Goal: Information Seeking & Learning: Learn about a topic

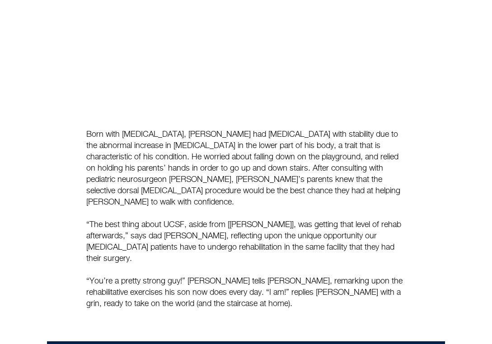
scroll to position [90, 0]
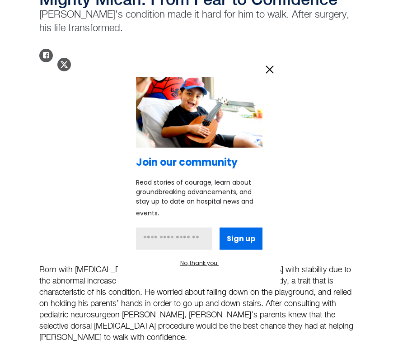
click at [265, 68] on icon "information" at bounding box center [270, 70] width 14 height 14
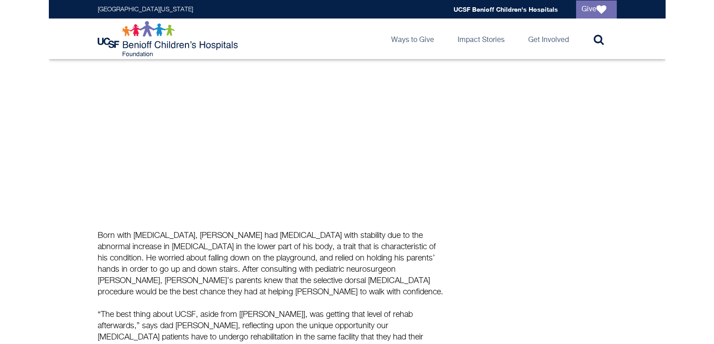
scroll to position [0, 0]
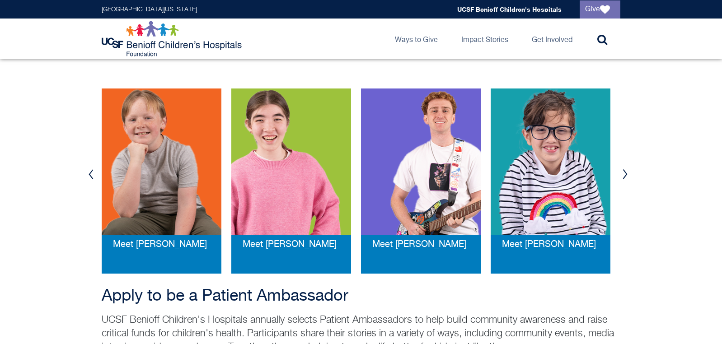
scroll to position [136, 0]
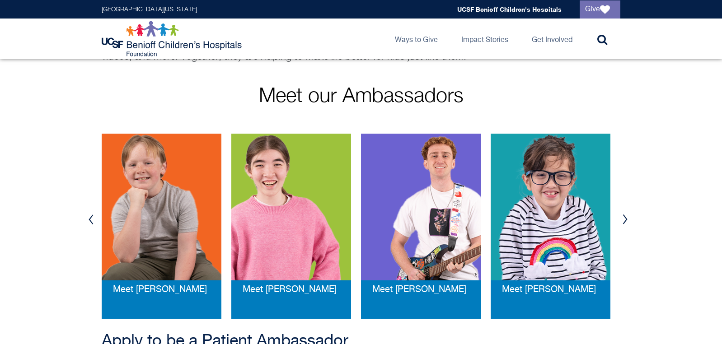
click at [381, 223] on button "Next" at bounding box center [625, 219] width 14 height 27
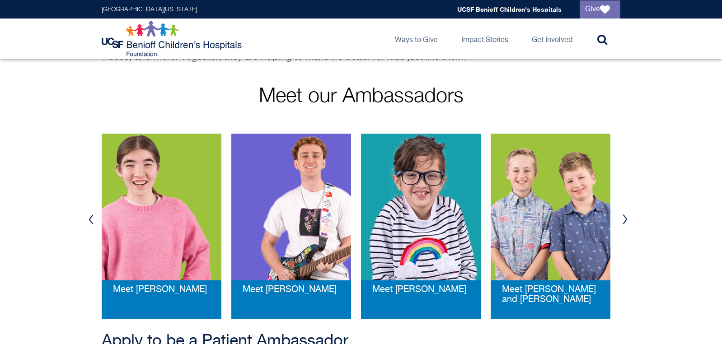
click at [381, 223] on button "Next" at bounding box center [625, 219] width 14 height 27
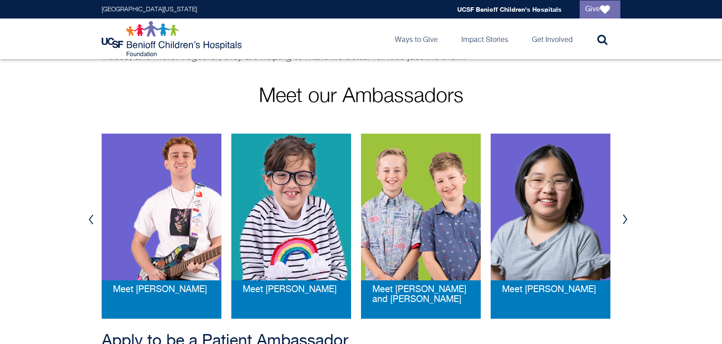
click at [381, 223] on button "Next" at bounding box center [625, 219] width 14 height 27
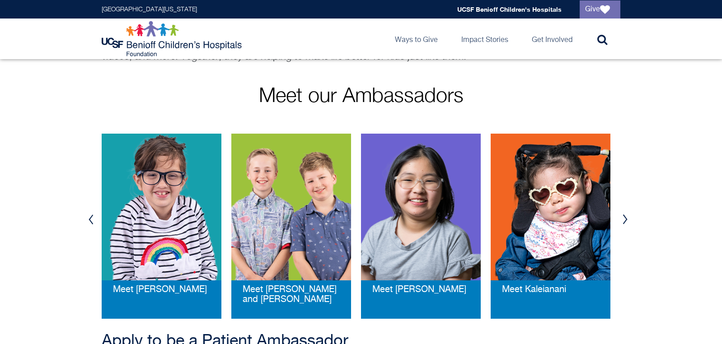
click at [381, 223] on button "Next" at bounding box center [625, 219] width 14 height 27
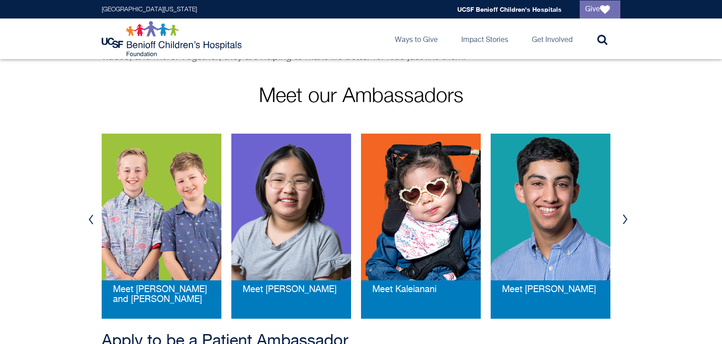
click at [381, 223] on button "Next" at bounding box center [625, 219] width 14 height 27
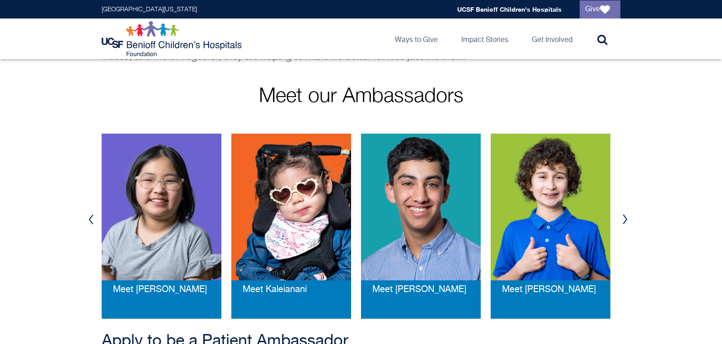
click at [381, 223] on button "Next" at bounding box center [625, 219] width 14 height 27
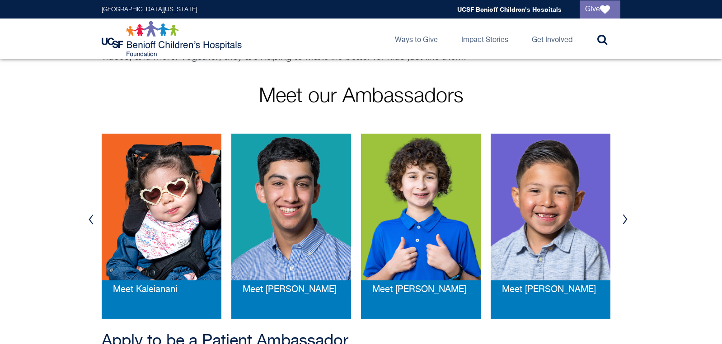
click at [381, 223] on button "Next" at bounding box center [625, 219] width 14 height 27
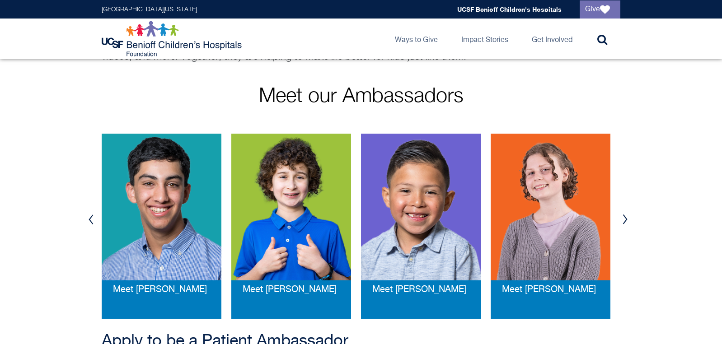
click at [381, 223] on button "Next" at bounding box center [625, 219] width 14 height 27
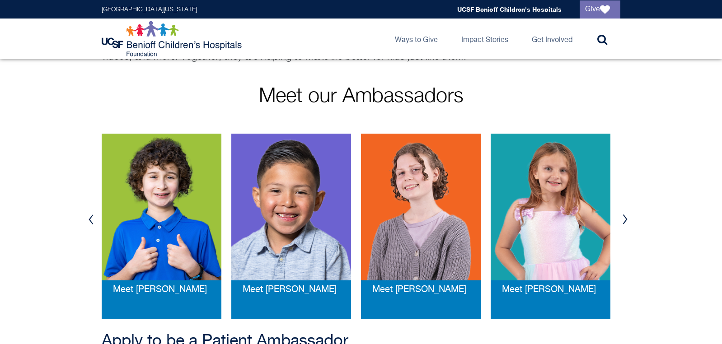
click at [381, 223] on button "Next" at bounding box center [625, 219] width 14 height 27
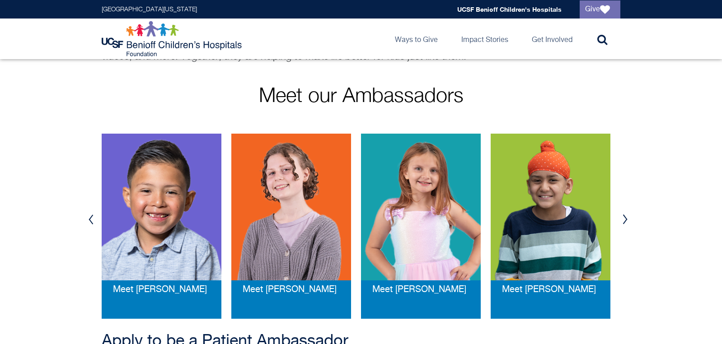
click at [381, 223] on button "Next" at bounding box center [625, 219] width 14 height 27
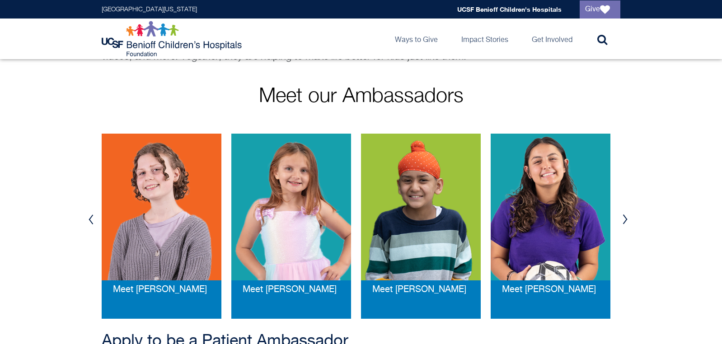
click at [381, 223] on button "Next" at bounding box center [625, 219] width 14 height 27
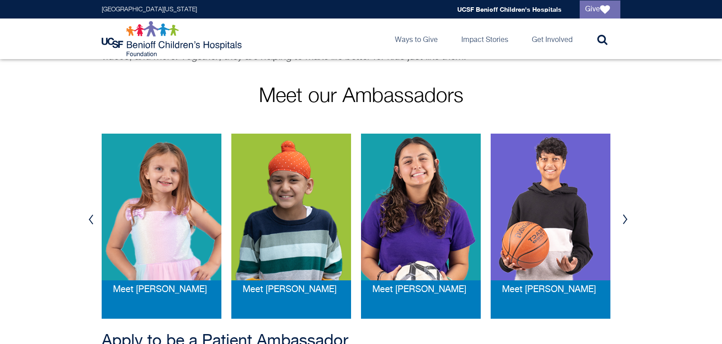
click at [381, 223] on button "Next" at bounding box center [625, 219] width 14 height 27
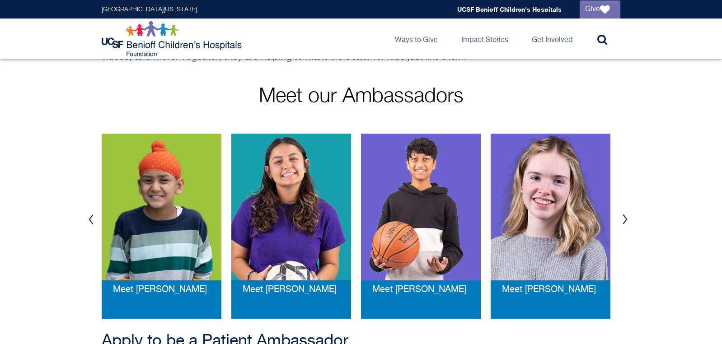
click at [381, 223] on button "Next" at bounding box center [625, 219] width 14 height 27
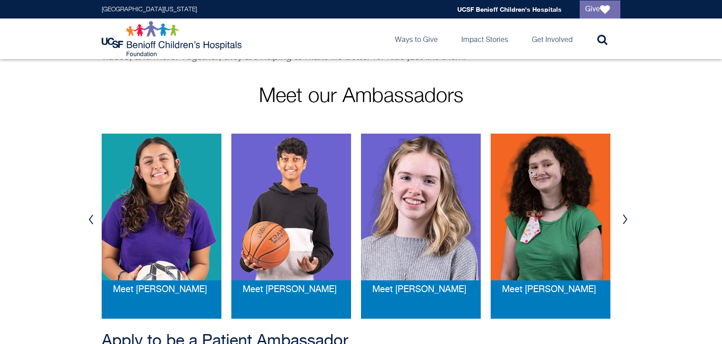
scroll to position [271, 0]
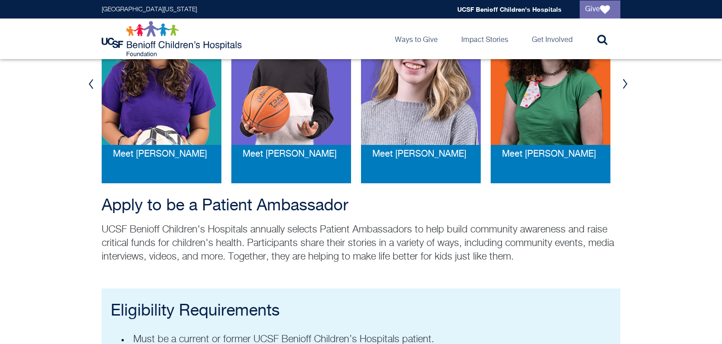
click at [305, 104] on img at bounding box center [291, 71] width 120 height 147
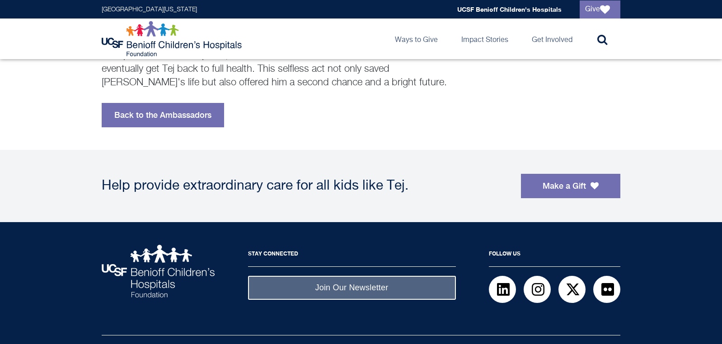
scroll to position [132, 0]
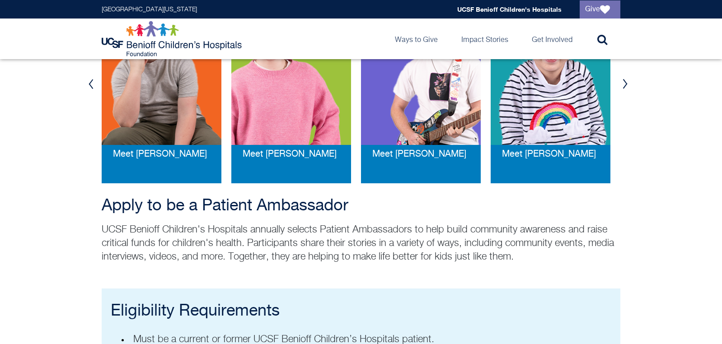
drag, startPoint x: 70, startPoint y: 211, endPoint x: 142, endPoint y: 248, distance: 81.3
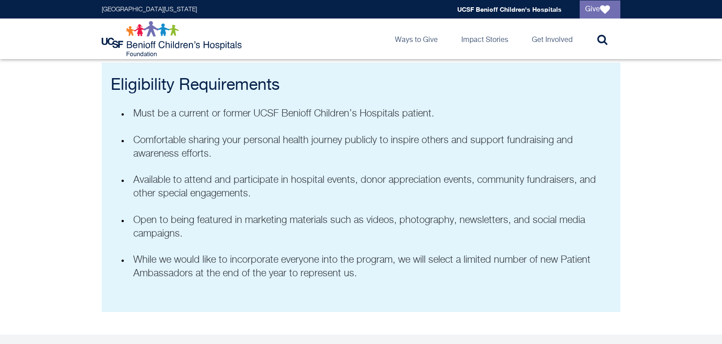
scroll to position [226, 0]
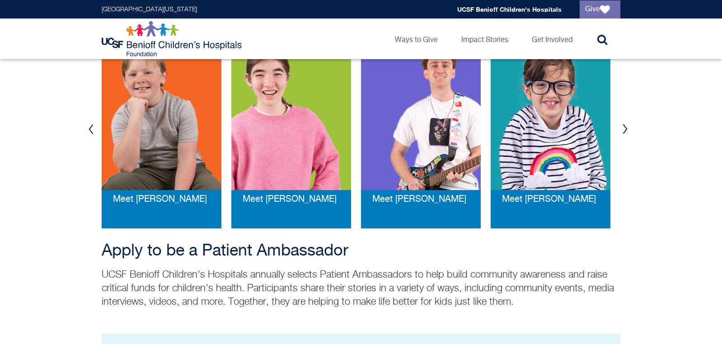
click at [122, 269] on p "UCSF Benioff Children's Hospitals annually selects Patient Ambassadors to help …" at bounding box center [361, 288] width 519 height 41
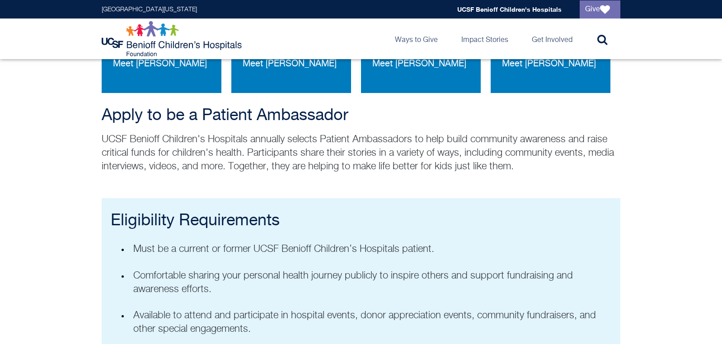
scroll to position [136, 0]
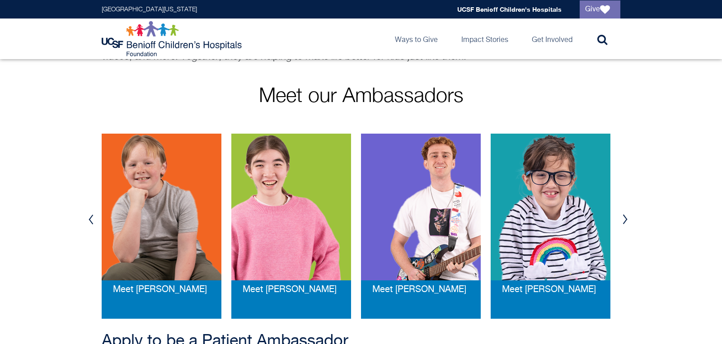
click at [175, 180] on img at bounding box center [162, 207] width 120 height 147
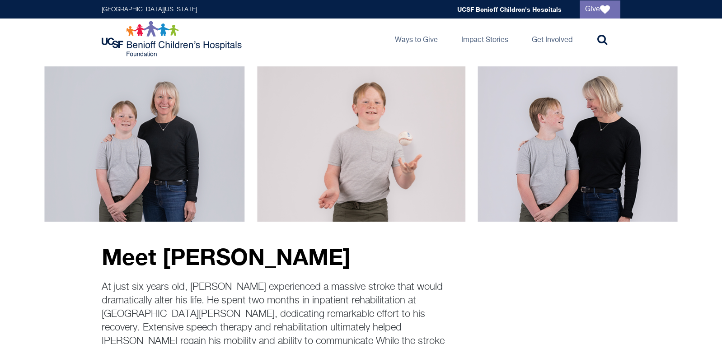
scroll to position [136, 0]
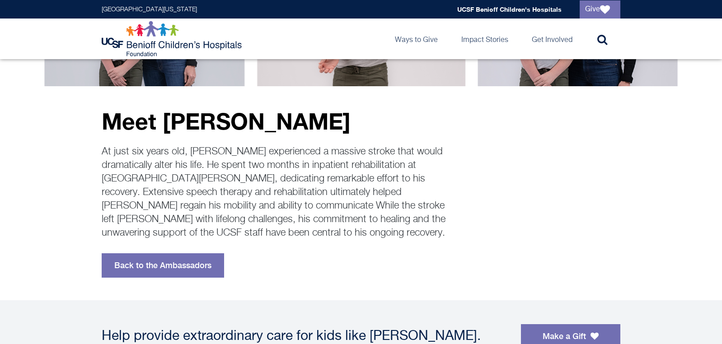
click at [300, 168] on p "At just six years old, Andrew experienced a massive stroke that would dramatica…" at bounding box center [276, 192] width 348 height 95
drag, startPoint x: 298, startPoint y: 213, endPoint x: 411, endPoint y: 175, distance: 119.2
click at [298, 213] on p "At just six years old, Andrew experienced a massive stroke that would dramatica…" at bounding box center [276, 192] width 348 height 95
click at [365, 211] on p "At just six years old, Andrew experienced a massive stroke that would dramatica…" at bounding box center [276, 192] width 348 height 95
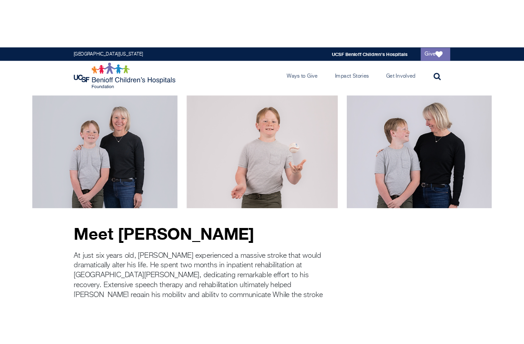
scroll to position [90, 0]
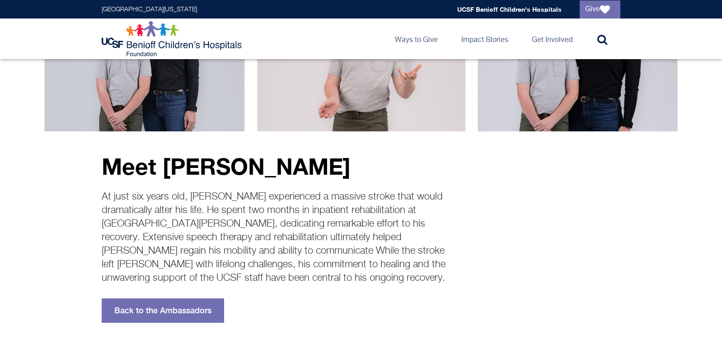
click at [227, 238] on p "At just six years old, Andrew experienced a massive stroke that would dramatica…" at bounding box center [276, 237] width 348 height 95
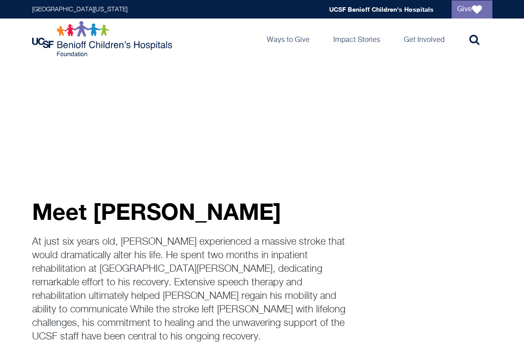
scroll to position [136, 0]
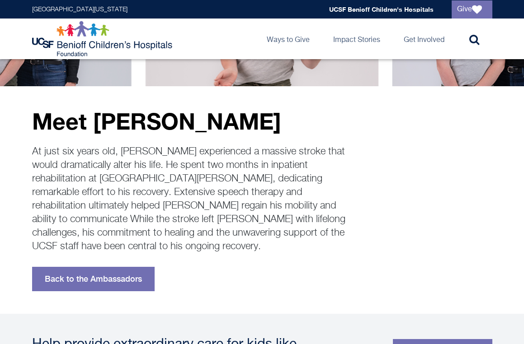
click at [421, 200] on div "Meet Andrew At just six years old, Andrew experienced a massive stroke that wou…" at bounding box center [262, 188] width 460 height 205
click at [271, 203] on p "At just six years old, Andrew experienced a massive stroke that would dramatica…" at bounding box center [190, 199] width 316 height 108
click at [148, 188] on p "At just six years old, Andrew experienced a massive stroke that would dramatica…" at bounding box center [190, 199] width 316 height 108
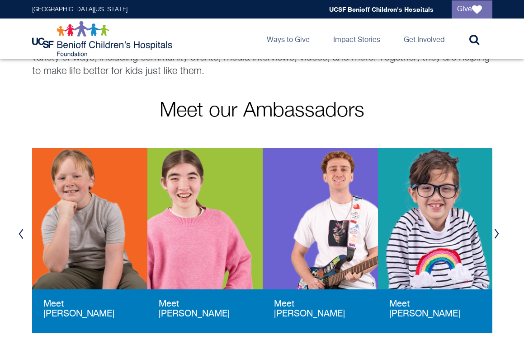
scroll to position [225, 0]
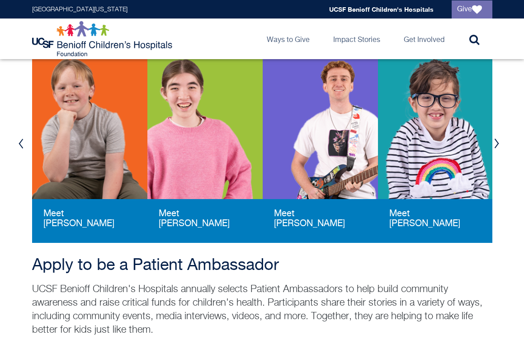
click at [324, 136] on img at bounding box center [320, 128] width 115 height 141
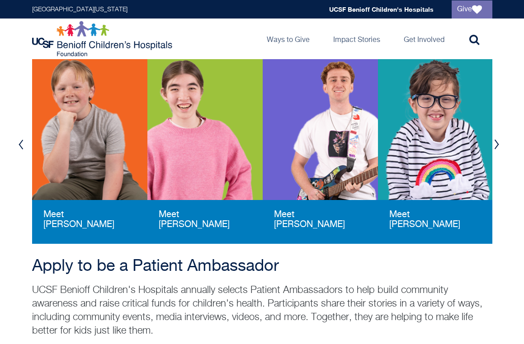
click at [181, 110] on img at bounding box center [204, 129] width 115 height 141
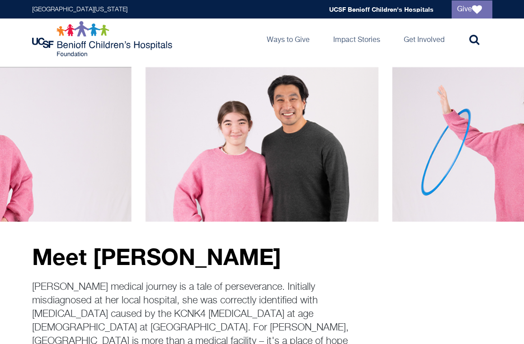
scroll to position [136, 0]
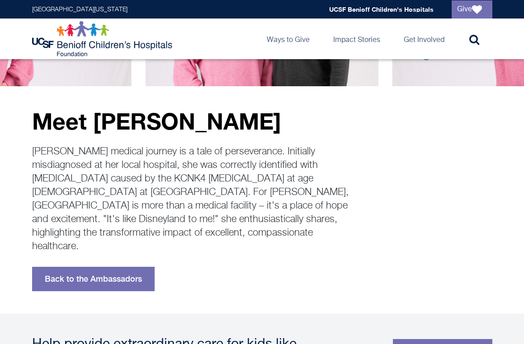
click at [186, 193] on p "[PERSON_NAME] medical journey is a tale of perseverance. Initially misdiagnosed…" at bounding box center [190, 199] width 316 height 108
click at [287, 185] on p "[PERSON_NAME] medical journey is a tale of perseverance. Initially misdiagnosed…" at bounding box center [190, 199] width 316 height 108
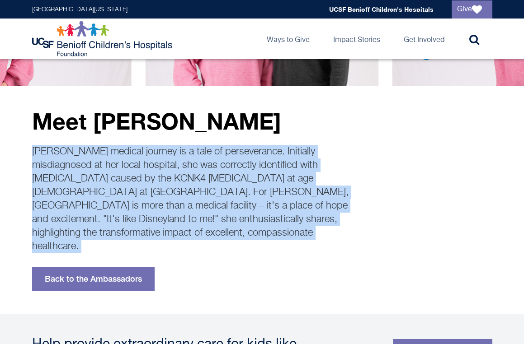
click at [287, 185] on p "[PERSON_NAME] medical journey is a tale of perseverance. Initially misdiagnosed…" at bounding box center [190, 199] width 316 height 108
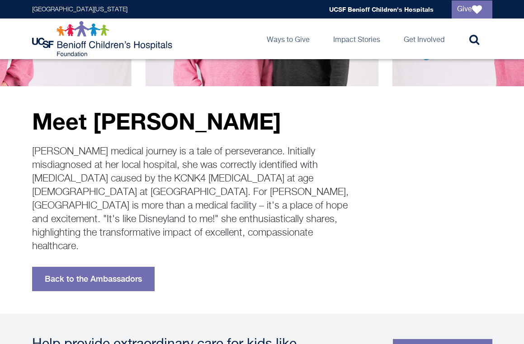
click at [294, 248] on div "Meet Brady Brady's medical journey is a tale of perseverance. Initially misdiag…" at bounding box center [190, 200] width 316 height 183
drag, startPoint x: 36, startPoint y: 122, endPoint x: 224, endPoint y: 259, distance: 232.6
click at [224, 259] on div "Meet Brady Brady's medical journey is a tale of perseverance. Initially misdiag…" at bounding box center [190, 200] width 316 height 183
click at [236, 237] on p "Brady's medical journey is a tale of perseverance. Initially misdiagnosed at he…" at bounding box center [190, 199] width 316 height 108
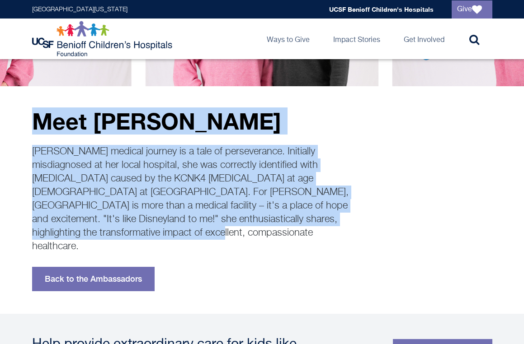
drag, startPoint x: 38, startPoint y: 124, endPoint x: 112, endPoint y: 237, distance: 135.1
click at [112, 237] on div "Meet Brady Brady's medical journey is a tale of perseverance. Initially misdiag…" at bounding box center [190, 200] width 316 height 183
click at [112, 237] on p "Brady's medical journey is a tale of perseverance. Initially misdiagnosed at he…" at bounding box center [190, 199] width 316 height 108
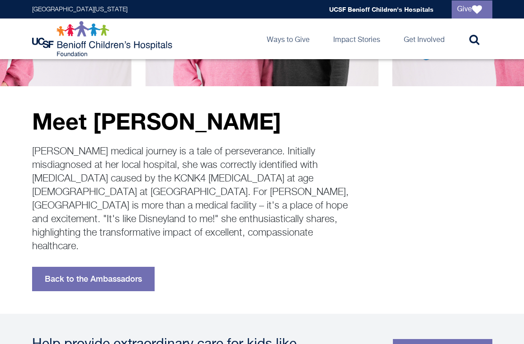
drag, startPoint x: 30, startPoint y: 113, endPoint x: 243, endPoint y: 246, distance: 251.2
click at [243, 246] on div "Meet Brady Brady's medical journey is a tale of perseverance. Initially misdiag…" at bounding box center [262, 188] width 476 height 205
click at [252, 245] on div "Meet Brady Brady's medical journey is a tale of perseverance. Initially misdiag…" at bounding box center [190, 200] width 316 height 183
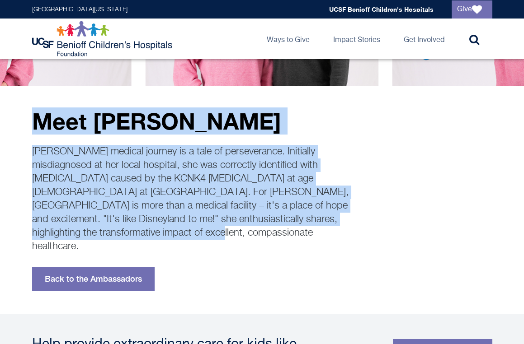
drag, startPoint x: 32, startPoint y: 127, endPoint x: 108, endPoint y: 237, distance: 134.2
click at [108, 237] on div "Meet Brady Brady's medical journey is a tale of perseverance. Initially misdiag…" at bounding box center [190, 200] width 316 height 183
click at [111, 233] on p "Brady's medical journey is a tale of perseverance. Initially misdiagnosed at he…" at bounding box center [190, 199] width 316 height 108
drag, startPoint x: 34, startPoint y: 119, endPoint x: 163, endPoint y: 228, distance: 169.0
click at [163, 228] on div "Meet Brady Brady's medical journey is a tale of perseverance. Initially misdiag…" at bounding box center [190, 200] width 316 height 183
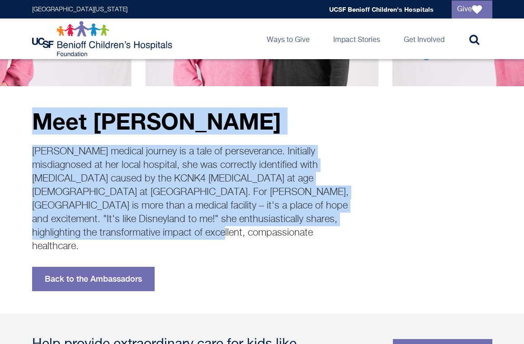
click at [163, 228] on p "Brady's medical journey is a tale of perseverance. Initially misdiagnosed at he…" at bounding box center [190, 199] width 316 height 108
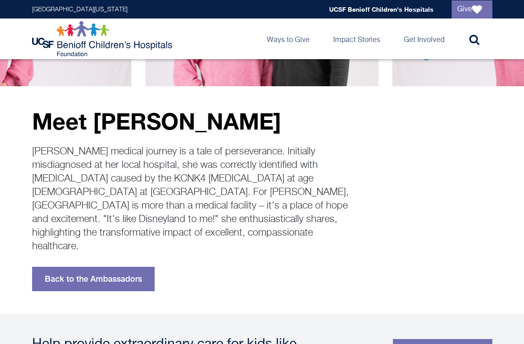
click at [223, 212] on p "Brady's medical journey is a tale of perseverance. Initially misdiagnosed at he…" at bounding box center [190, 199] width 316 height 108
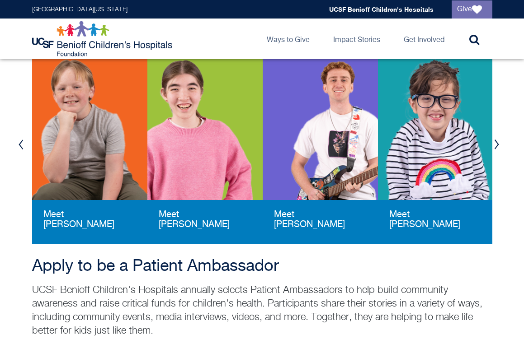
click at [14, 146] on button "Previous" at bounding box center [21, 144] width 14 height 27
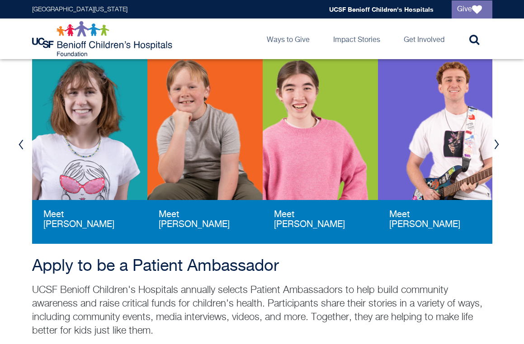
click at [95, 136] on img at bounding box center [89, 129] width 115 height 141
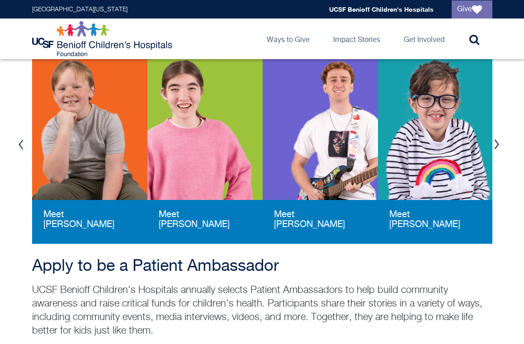
click at [21, 143] on button "Previous" at bounding box center [21, 144] width 14 height 27
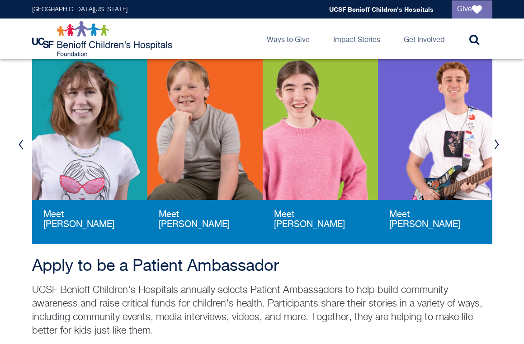
click at [205, 142] on img at bounding box center [204, 129] width 115 height 141
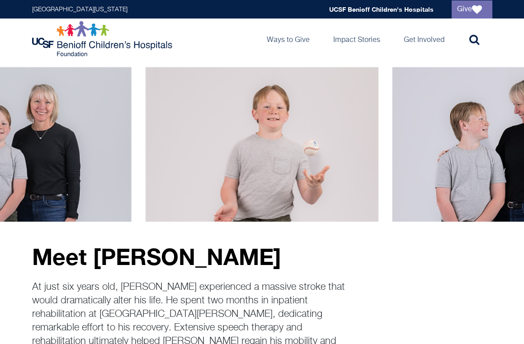
scroll to position [136, 0]
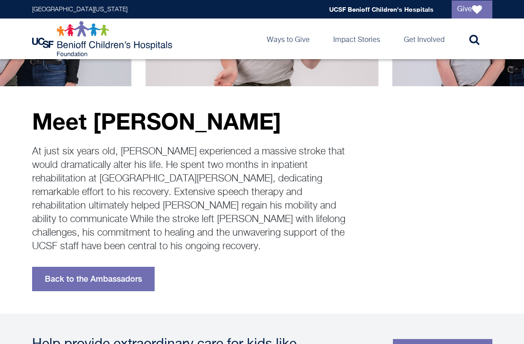
click at [88, 174] on p "At just six years old, Andrew experienced a massive stroke that would dramatica…" at bounding box center [190, 199] width 316 height 108
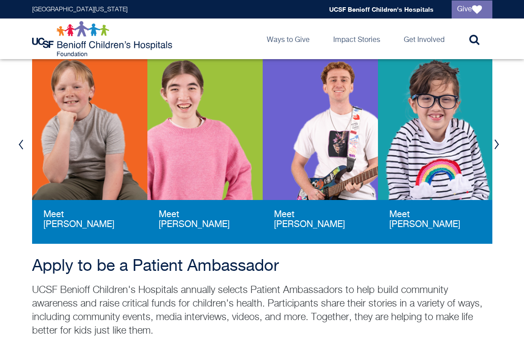
drag, startPoint x: 176, startPoint y: 287, endPoint x: 231, endPoint y: 221, distance: 86.6
click at [176, 287] on p "UCSF Benioff Children's Hospitals annually selects Patient Ambassadors to help …" at bounding box center [262, 311] width 460 height 54
click at [12, 145] on div "Previous Meet Skylar Meet Oli Meet Ripley Meet Riley Meet Andrew Meet Brady Mee…" at bounding box center [262, 144] width 524 height 199
click at [15, 144] on button "Previous" at bounding box center [21, 144] width 14 height 27
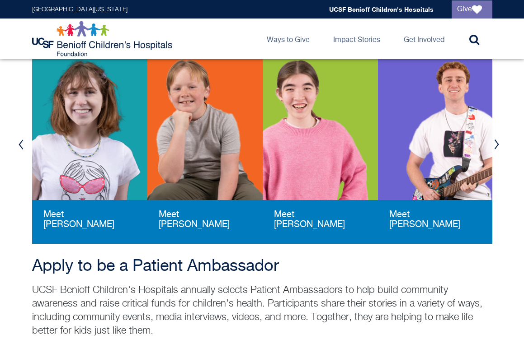
click at [22, 143] on button "Previous" at bounding box center [21, 144] width 14 height 27
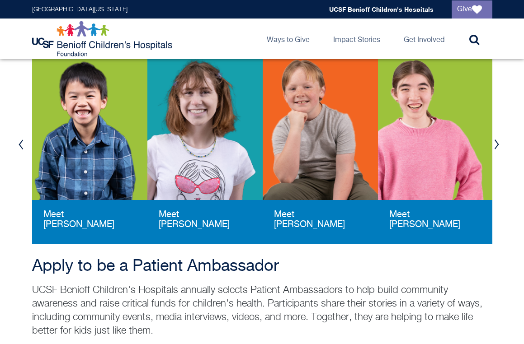
click at [111, 132] on img at bounding box center [89, 129] width 115 height 141
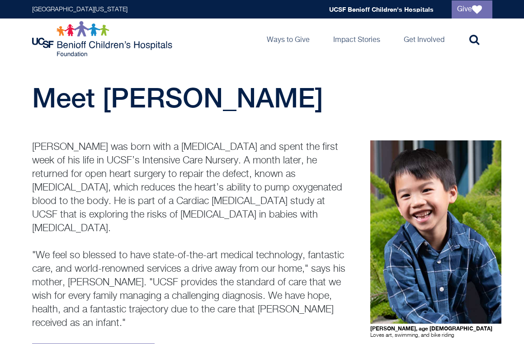
click at [249, 181] on p "Ripley was born with a congenital heart defect and spent the first week of his …" at bounding box center [190, 236] width 316 height 190
click at [293, 207] on p "Ripley was born with a congenital heart defect and spent the first week of his …" at bounding box center [190, 236] width 316 height 190
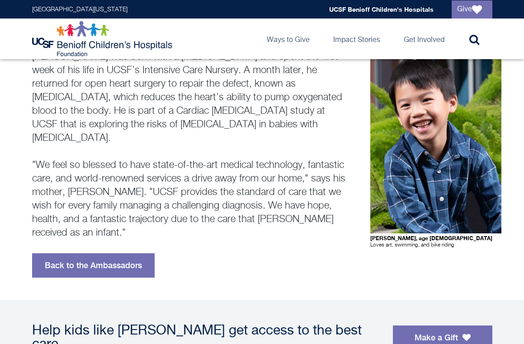
click at [251, 167] on p "Ripley was born with a congenital heart defect and spent the first week of his …" at bounding box center [190, 145] width 316 height 190
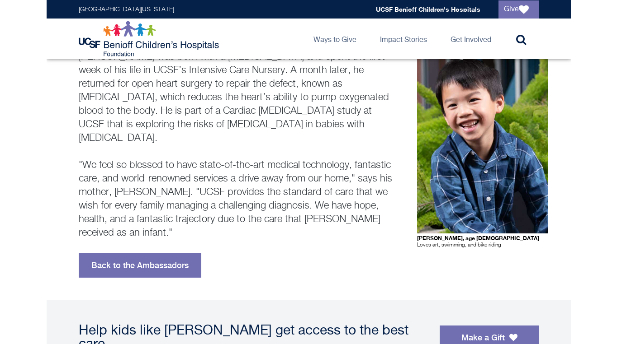
scroll to position [45, 0]
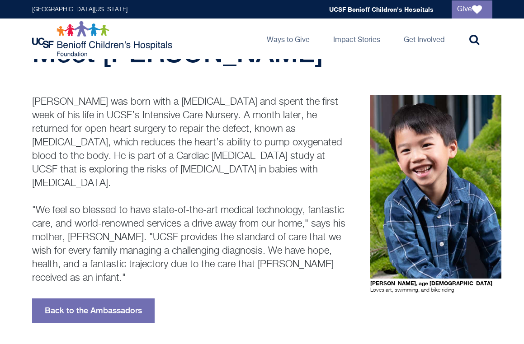
drag, startPoint x: 31, startPoint y: 105, endPoint x: 204, endPoint y: 276, distance: 243.2
click at [202, 279] on div "Ripley was born with a congenital heart defect and spent the first week of his …" at bounding box center [262, 209] width 476 height 228
click at [202, 266] on p "Ripley was born with a congenital heart defect and spent the first week of his …" at bounding box center [190, 190] width 316 height 190
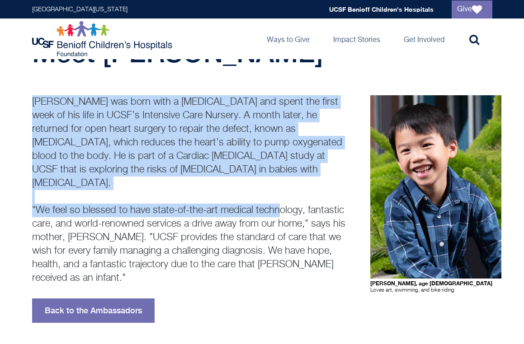
drag, startPoint x: 35, startPoint y: 103, endPoint x: 278, endPoint y: 200, distance: 261.6
click at [278, 200] on p "Ripley was born with a congenital heart defect and spent the first week of his …" at bounding box center [190, 190] width 316 height 190
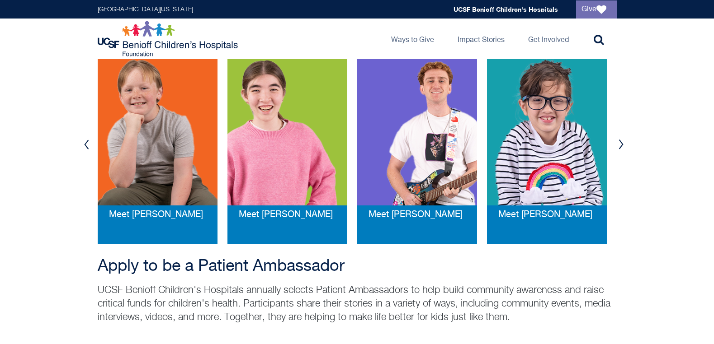
click at [87, 141] on button "Previous" at bounding box center [87, 144] width 14 height 27
